Goal: Information Seeking & Learning: Learn about a topic

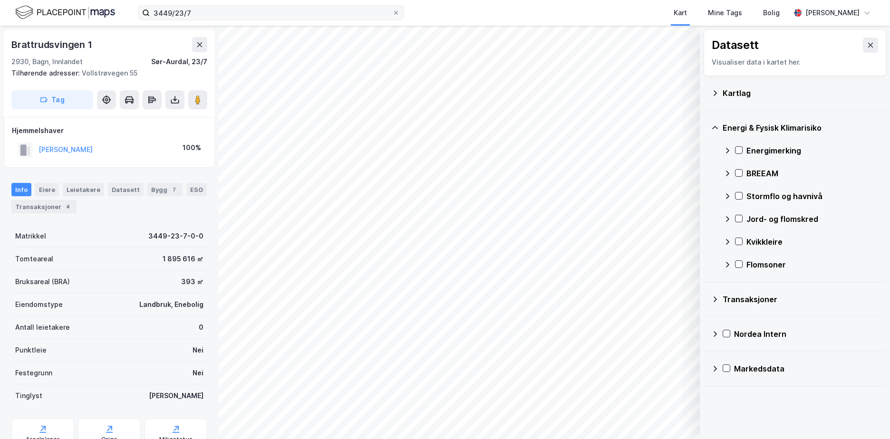
click at [150, 18] on label "3449/23/7" at bounding box center [271, 12] width 266 height 15
click at [150, 18] on input "3449/23/7" at bounding box center [271, 13] width 242 height 14
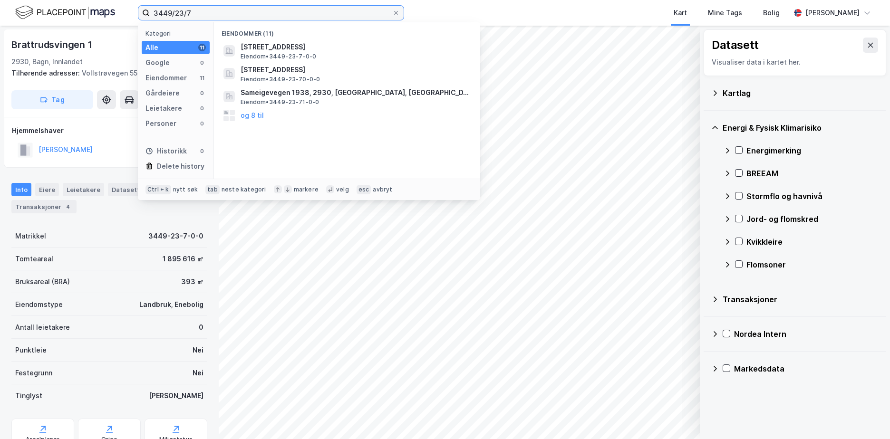
drag, startPoint x: 182, startPoint y: 16, endPoint x: 154, endPoint y: 17, distance: 28.1
click at [154, 17] on input "3449/23/7" at bounding box center [271, 13] width 242 height 14
paste input "4602/315/248"
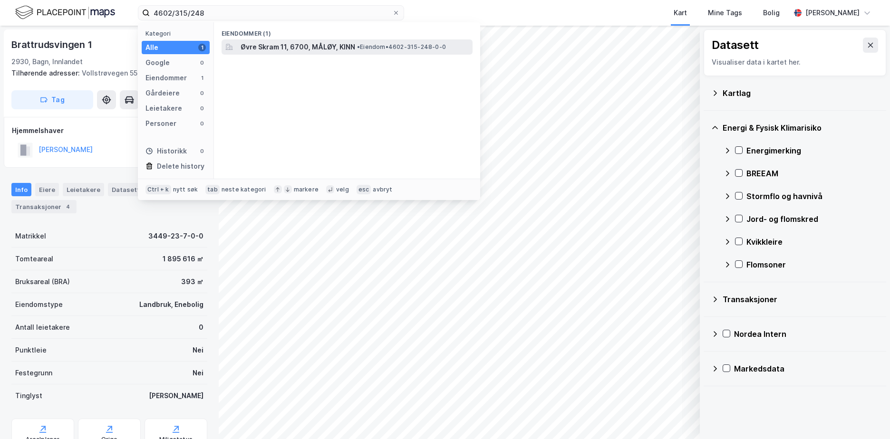
click at [364, 48] on span "• Eiendom • 4602-315-248-0-0" at bounding box center [401, 47] width 89 height 8
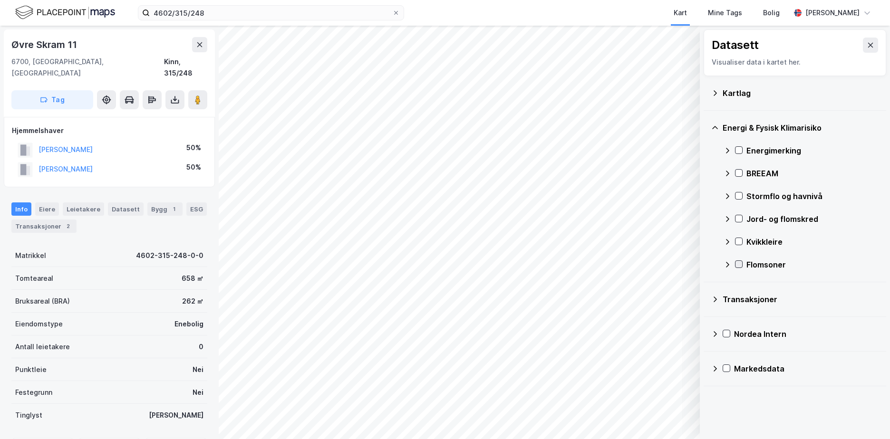
click at [740, 264] on icon at bounding box center [738, 264] width 5 height 3
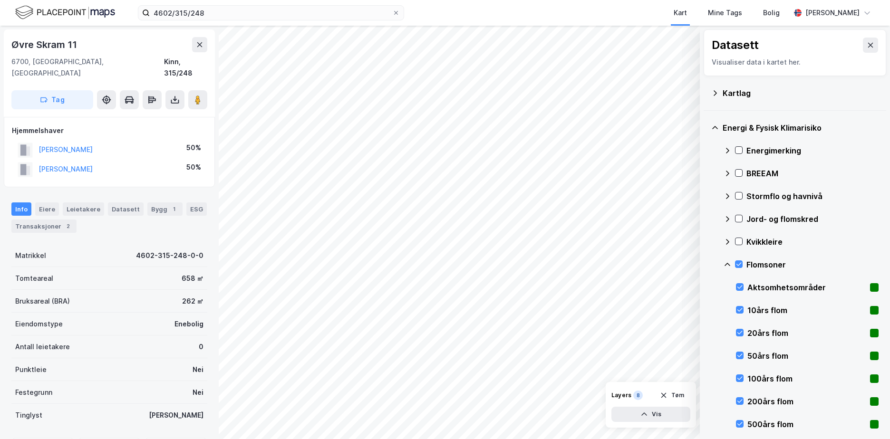
click at [726, 263] on icon at bounding box center [727, 265] width 8 height 8
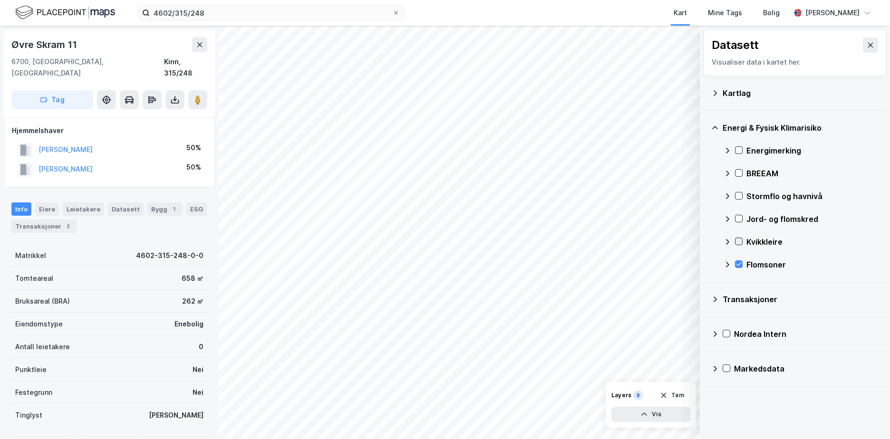
click at [737, 240] on icon at bounding box center [738, 241] width 7 height 7
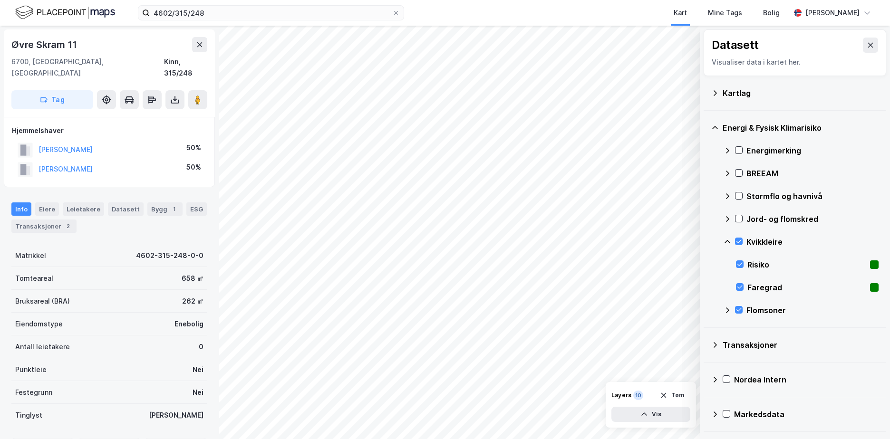
click at [727, 240] on icon at bounding box center [727, 242] width 8 height 8
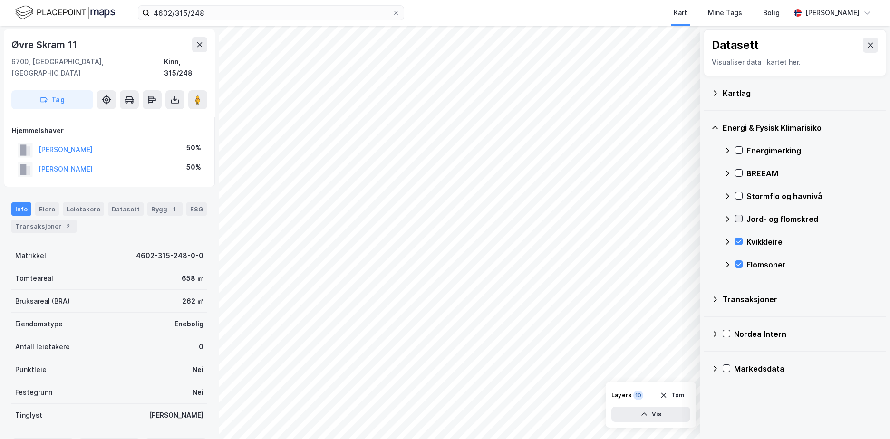
click at [738, 218] on icon at bounding box center [738, 218] width 7 height 7
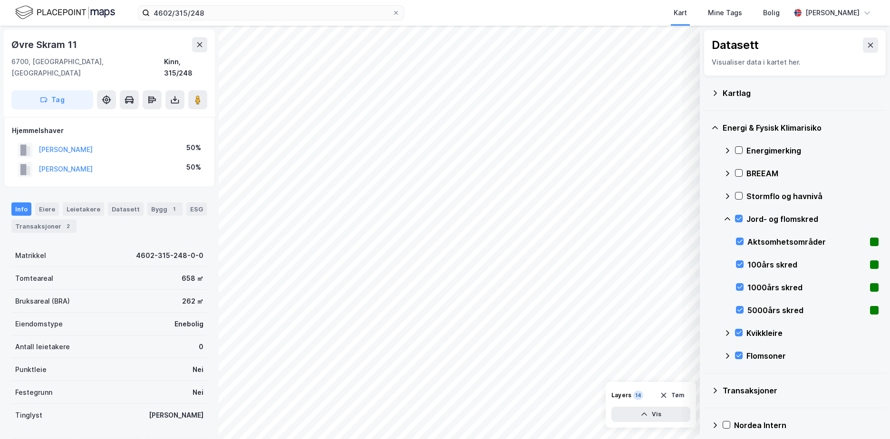
click at [727, 217] on icon at bounding box center [727, 219] width 8 height 8
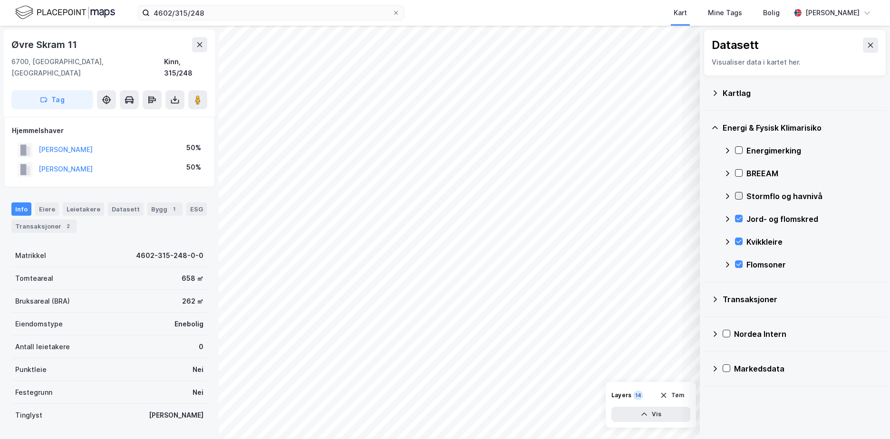
click at [740, 192] on icon at bounding box center [738, 195] width 7 height 7
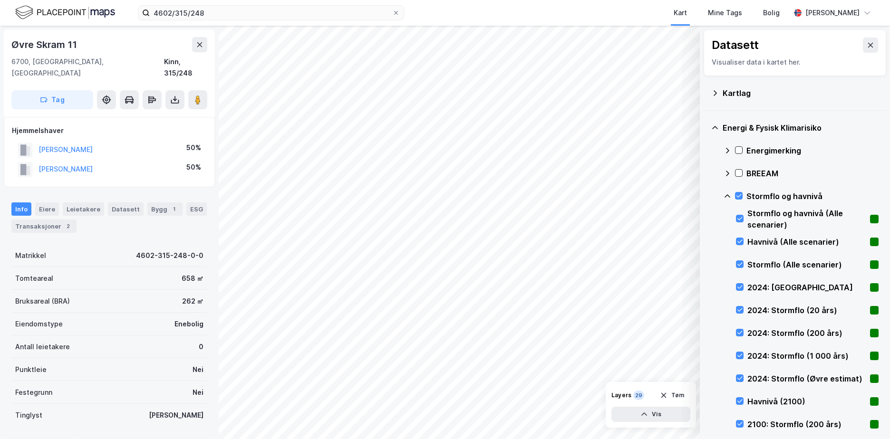
click at [725, 193] on icon at bounding box center [727, 196] width 8 height 8
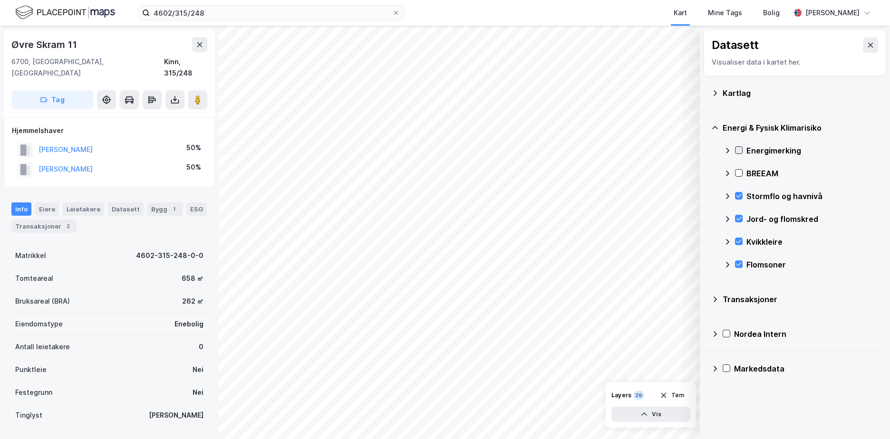
click at [738, 146] on div at bounding box center [739, 150] width 8 height 8
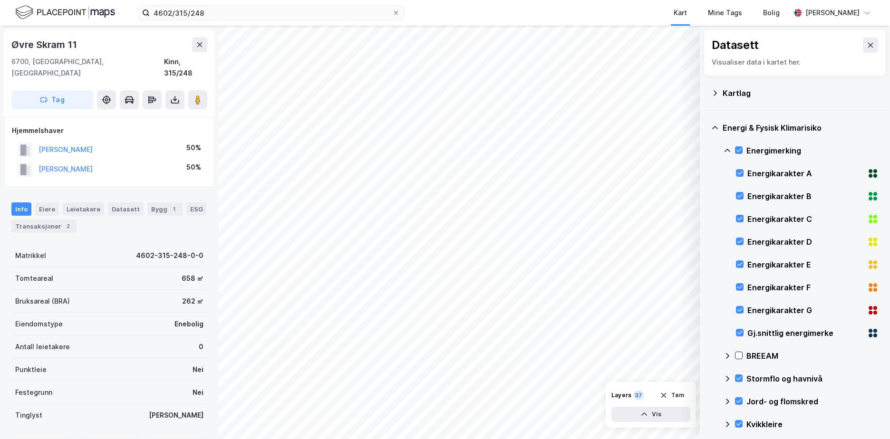
click at [726, 149] on icon at bounding box center [727, 151] width 8 height 8
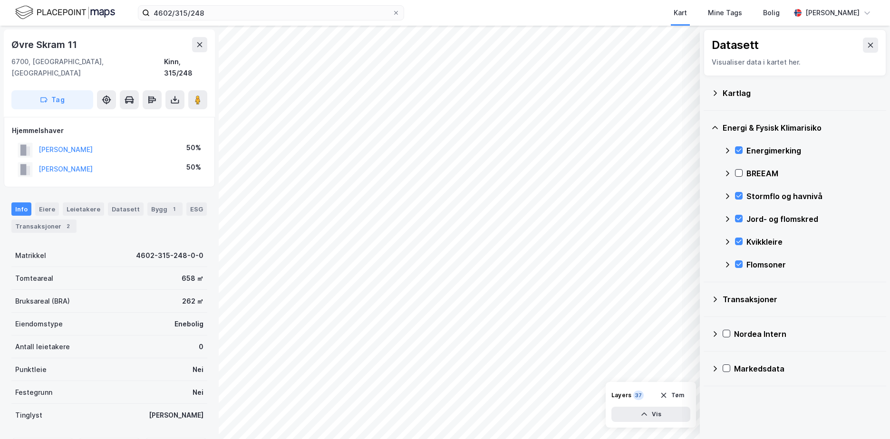
click at [713, 91] on icon at bounding box center [715, 93] width 8 height 8
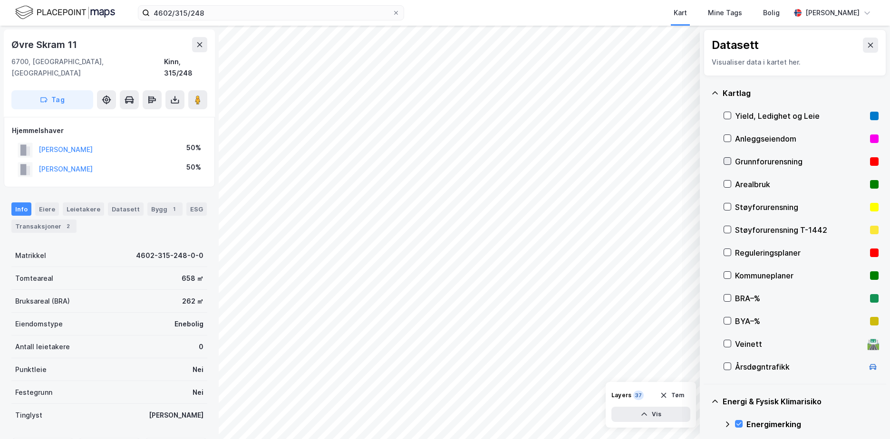
click at [727, 158] on icon at bounding box center [727, 161] width 7 height 7
click at [713, 91] on icon at bounding box center [715, 93] width 8 height 8
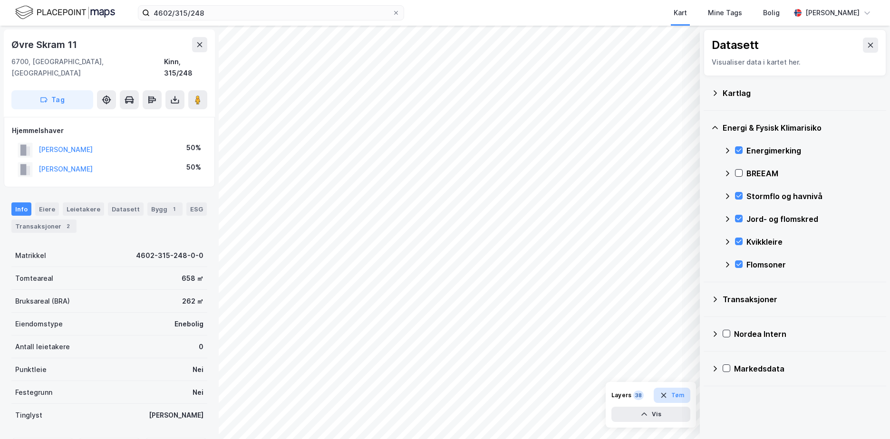
click at [677, 395] on button "Tøm" at bounding box center [671, 395] width 37 height 15
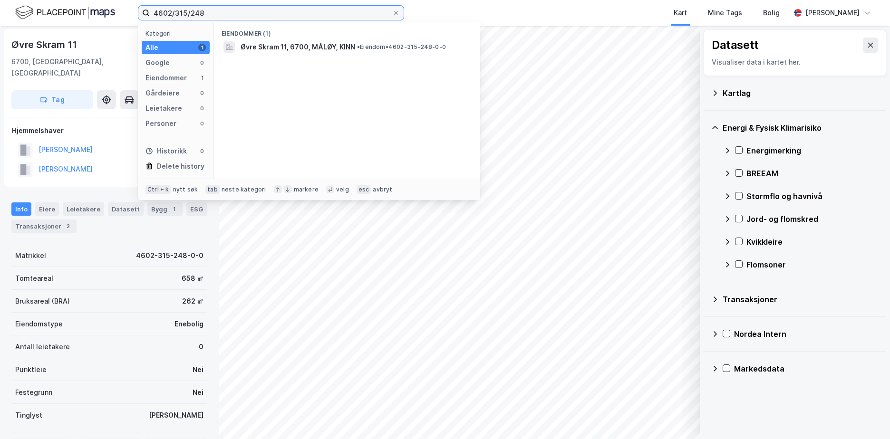
drag, startPoint x: 210, startPoint y: 14, endPoint x: 121, endPoint y: 19, distance: 89.5
click at [121, 19] on div "4602/315/248 Kategori Alle 1 Google 0 Eiendommer 1 Gårdeiere 0 Leietakere 0 Per…" at bounding box center [445, 13] width 890 height 26
paste input "49/20/103"
type input "4649/20/103"
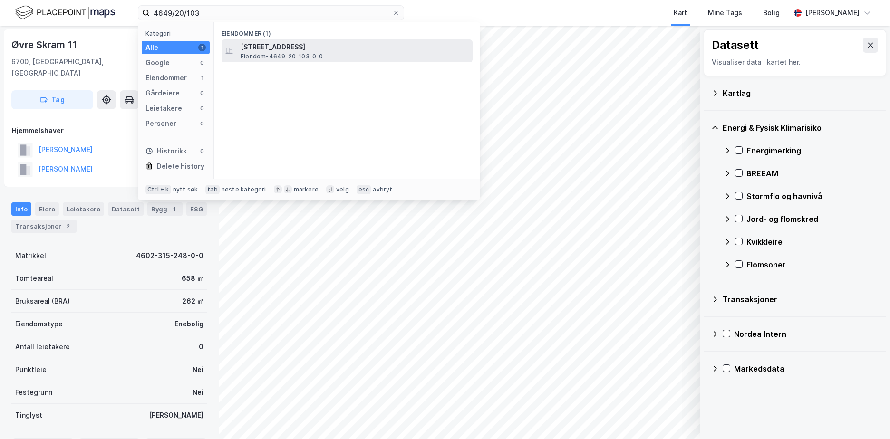
click at [309, 48] on span "[STREET_ADDRESS]" at bounding box center [354, 46] width 228 height 11
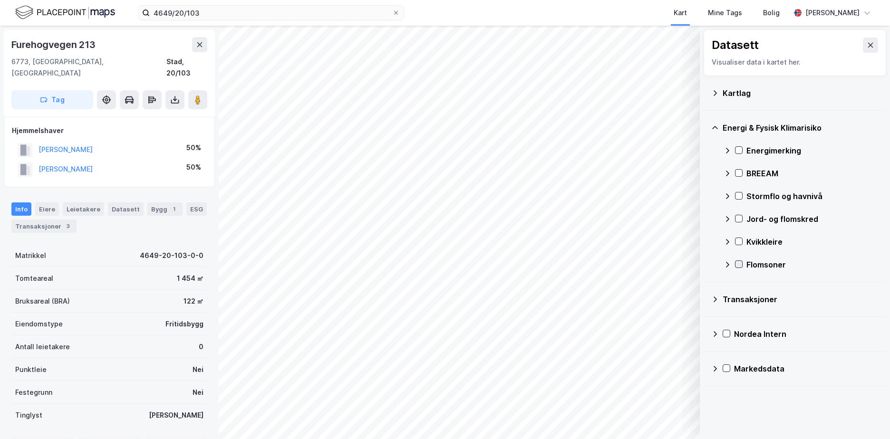
click at [740, 262] on icon at bounding box center [738, 264] width 7 height 7
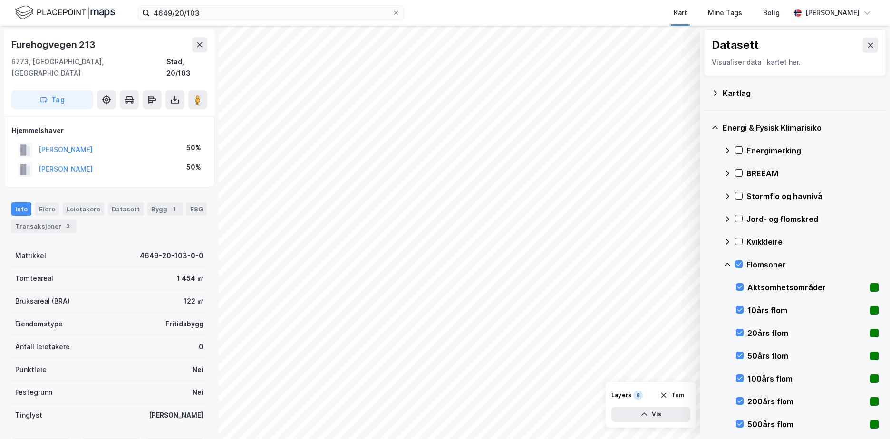
click at [725, 262] on icon at bounding box center [727, 265] width 8 height 8
click at [738, 240] on icon at bounding box center [738, 241] width 7 height 7
click at [728, 242] on icon at bounding box center [727, 242] width 8 height 8
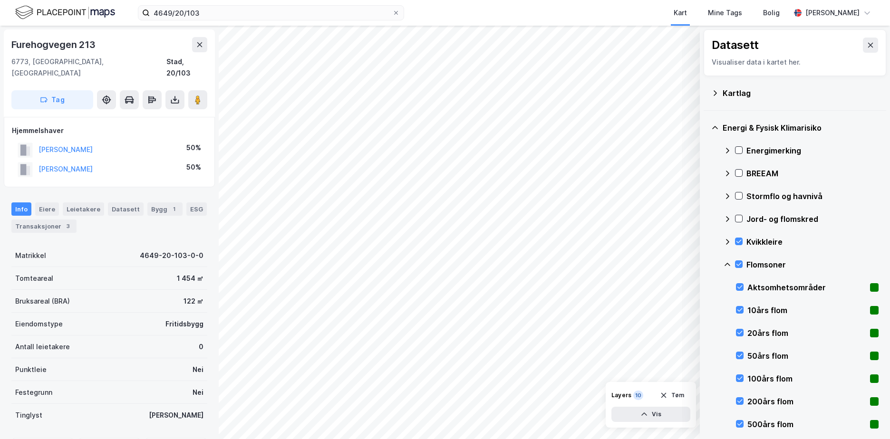
click at [729, 263] on icon at bounding box center [727, 265] width 8 height 8
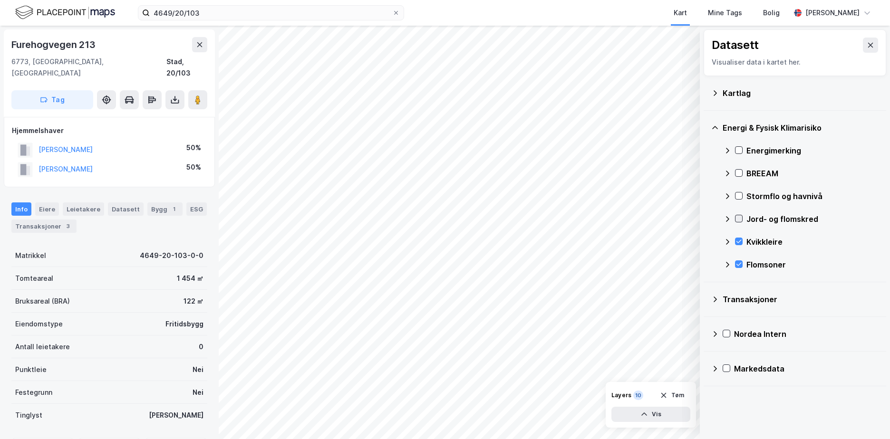
click at [741, 220] on icon at bounding box center [738, 218] width 7 height 7
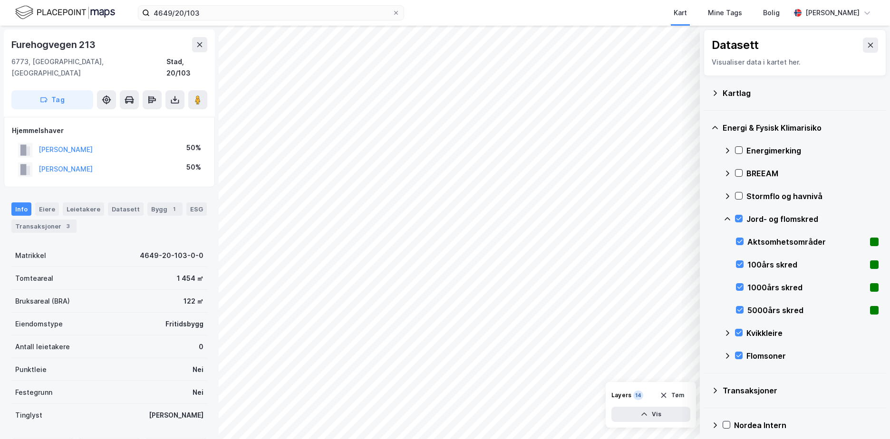
click at [727, 217] on icon at bounding box center [727, 219] width 8 height 8
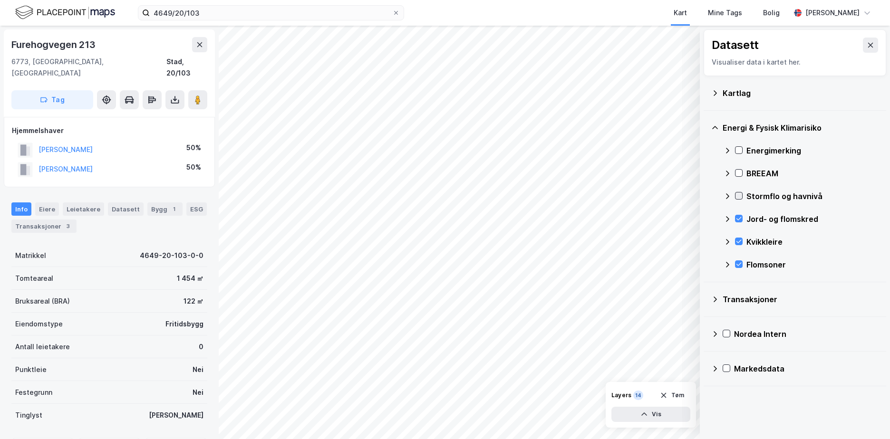
click at [739, 194] on icon at bounding box center [738, 195] width 7 height 7
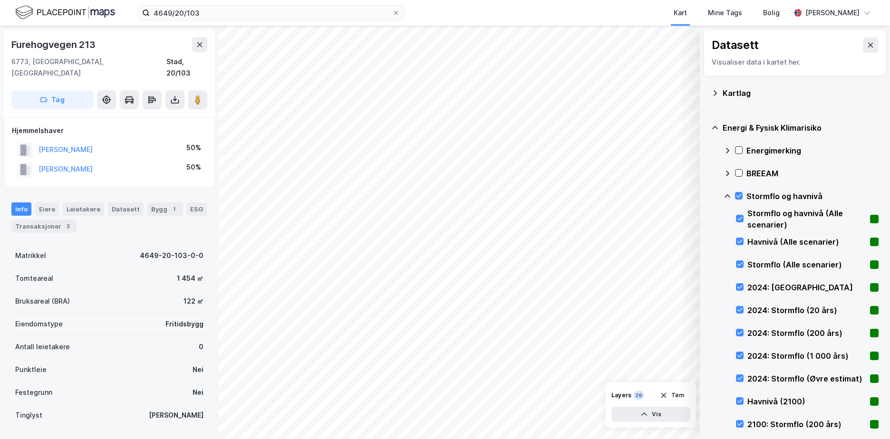
click at [728, 194] on icon at bounding box center [727, 196] width 8 height 8
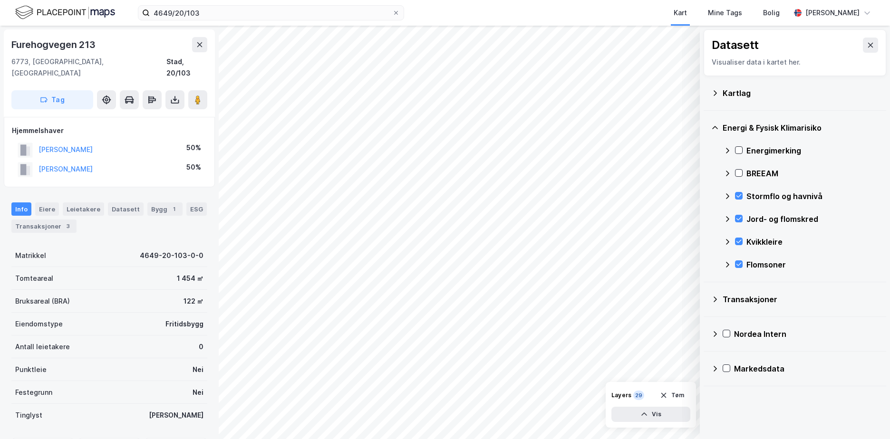
click at [715, 94] on icon at bounding box center [714, 92] width 3 height 5
click at [728, 161] on div "Energimerking" at bounding box center [800, 150] width 155 height 23
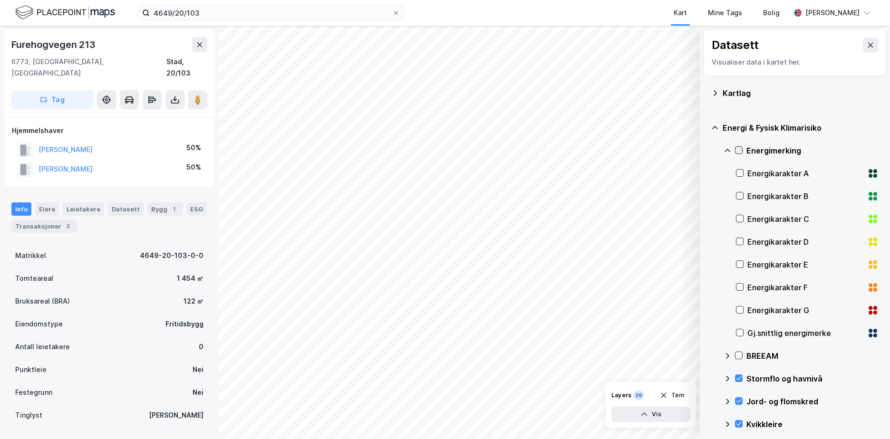
click at [737, 149] on icon at bounding box center [738, 150] width 7 height 7
click at [728, 149] on icon at bounding box center [727, 150] width 6 height 3
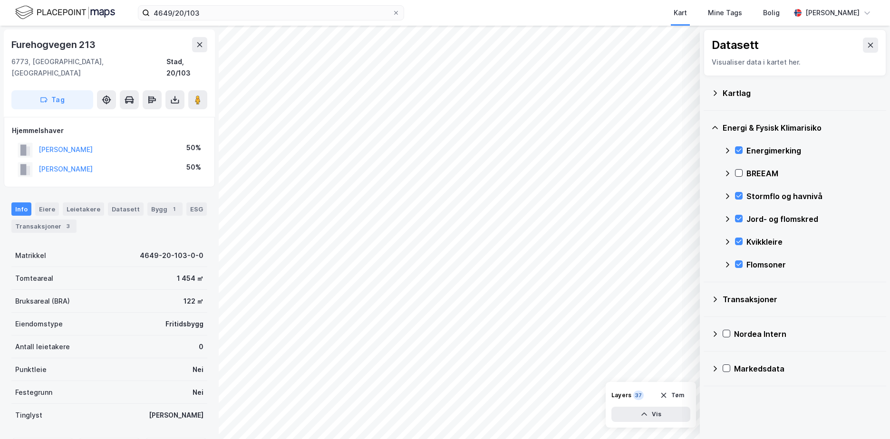
click at [716, 90] on icon at bounding box center [715, 93] width 8 height 8
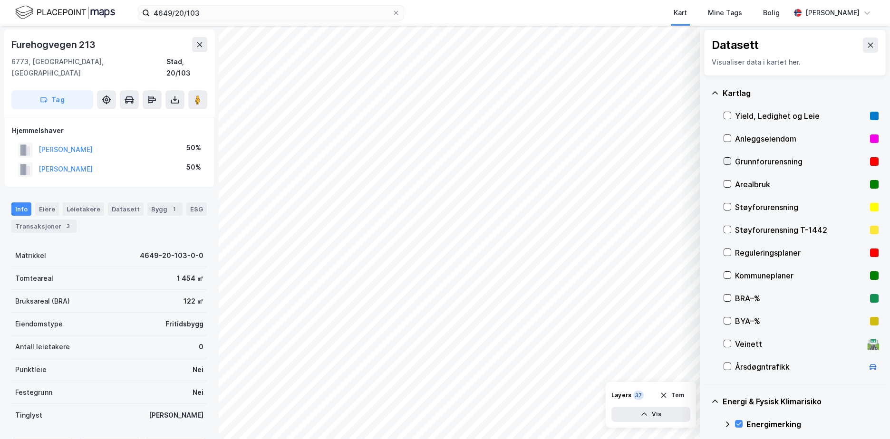
click at [726, 159] on icon at bounding box center [727, 161] width 7 height 7
click at [714, 92] on icon at bounding box center [715, 93] width 8 height 8
